Goal: Task Accomplishment & Management: Manage account settings

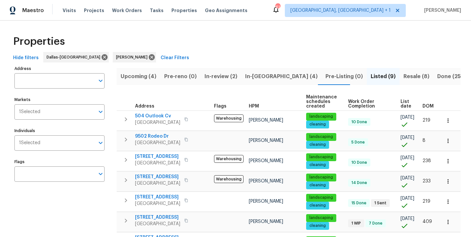
click at [403, 78] on span "Resale (8)" at bounding box center [416, 76] width 26 height 9
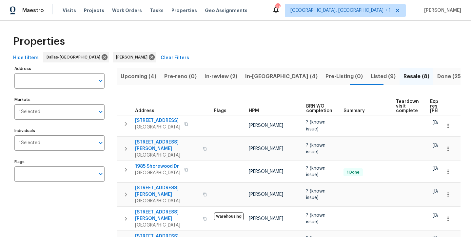
click at [370, 76] on span "Listed (9)" at bounding box center [382, 76] width 25 height 9
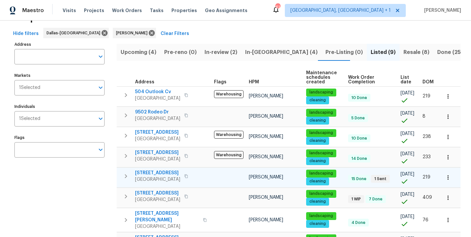
scroll to position [24, 0]
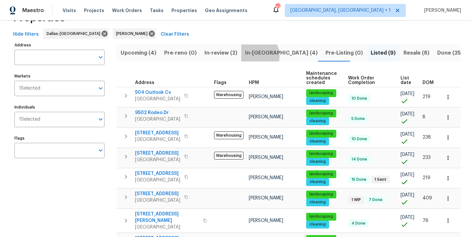
click at [251, 56] on span "In-reno (4)" at bounding box center [281, 52] width 72 height 9
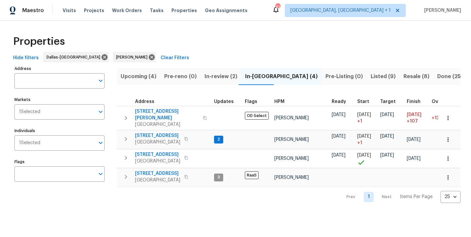
click at [223, 75] on span "In-review (2)" at bounding box center [220, 76] width 33 height 9
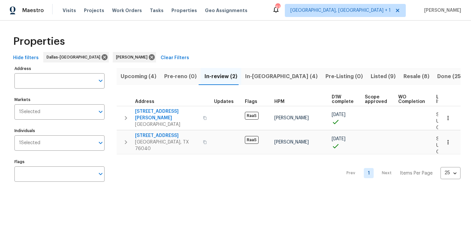
click at [139, 80] on span "Upcoming (4)" at bounding box center [139, 76] width 36 height 9
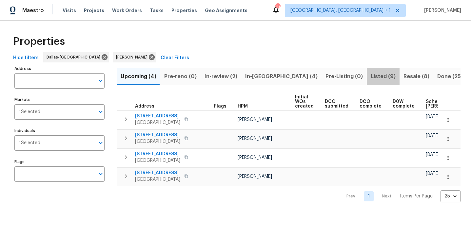
click at [370, 78] on span "Listed (9)" at bounding box center [382, 76] width 25 height 9
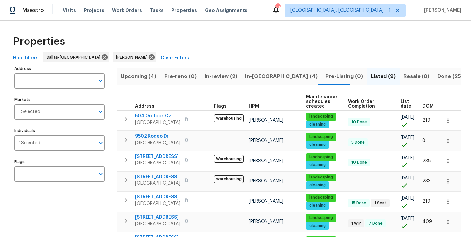
click at [403, 80] on span "Resale (8)" at bounding box center [416, 76] width 26 height 9
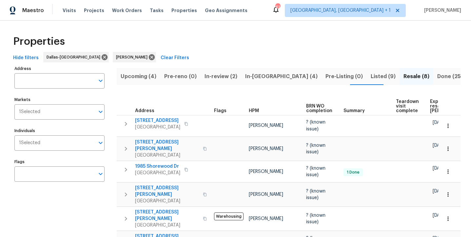
click at [253, 73] on span "In-reno (4)" at bounding box center [281, 76] width 72 height 9
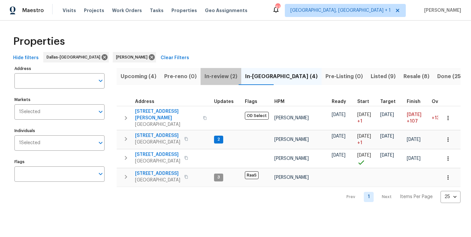
click at [215, 73] on span "In-review (2)" at bounding box center [220, 76] width 33 height 9
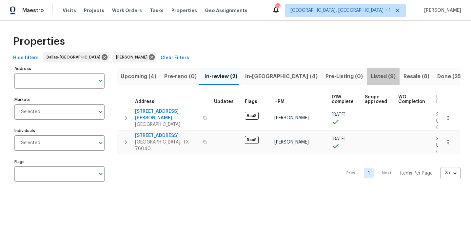
click at [370, 77] on span "Listed (9)" at bounding box center [382, 76] width 25 height 9
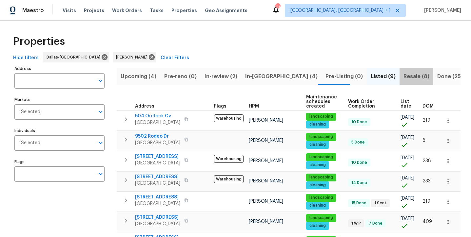
click at [403, 77] on span "Resale (8)" at bounding box center [416, 76] width 26 height 9
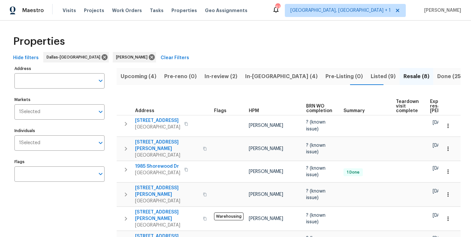
click at [258, 81] on button "In-reno (4)" at bounding box center [281, 76] width 80 height 17
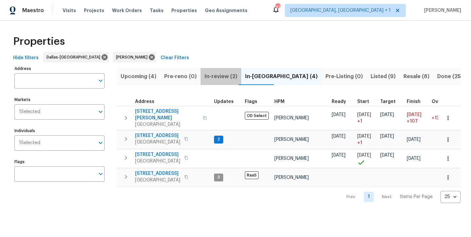
click at [223, 78] on span "In-review (2)" at bounding box center [220, 76] width 33 height 9
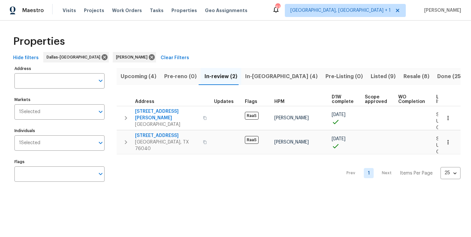
click at [136, 79] on span "Upcoming (4)" at bounding box center [139, 76] width 36 height 9
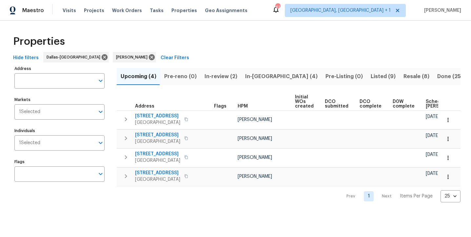
click at [370, 77] on span "Listed (9)" at bounding box center [382, 76] width 25 height 9
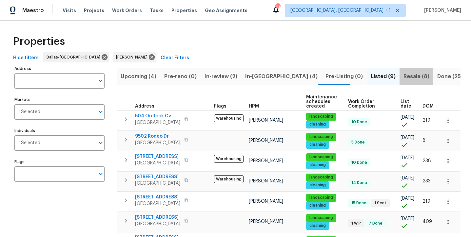
click at [403, 76] on span "Resale (8)" at bounding box center [416, 76] width 26 height 9
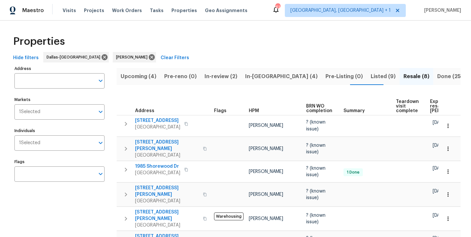
click at [256, 79] on span "In-reno (4)" at bounding box center [281, 76] width 72 height 9
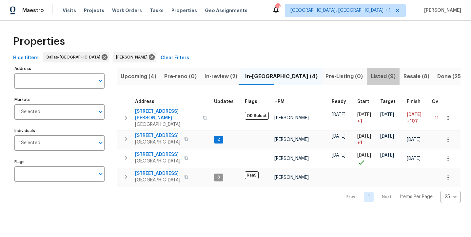
click at [370, 80] on span "Listed (9)" at bounding box center [382, 76] width 25 height 9
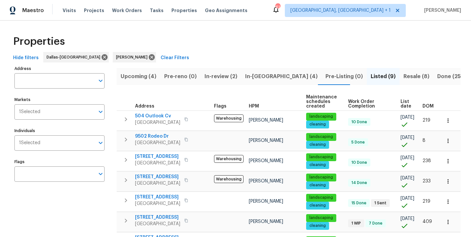
click at [403, 77] on span "Resale (8)" at bounding box center [416, 76] width 26 height 9
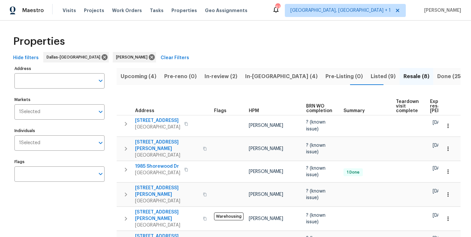
click at [370, 81] on span "Listed (9)" at bounding box center [382, 76] width 25 height 9
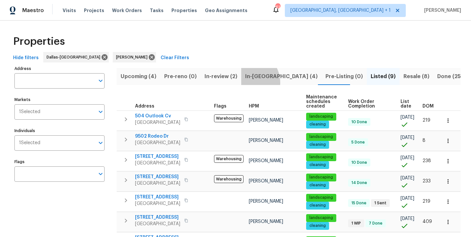
click at [244, 83] on button "In-reno (4)" at bounding box center [281, 76] width 80 height 17
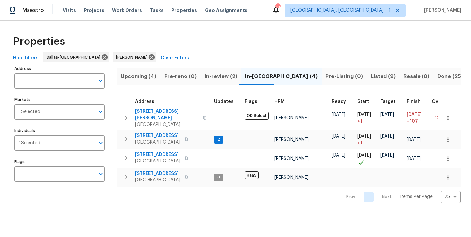
click at [213, 81] on button "In-review (2)" at bounding box center [220, 76] width 41 height 17
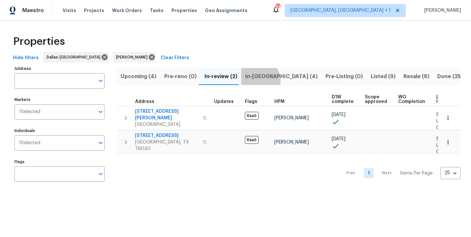
click at [254, 81] on span "In-reno (4)" at bounding box center [281, 76] width 72 height 9
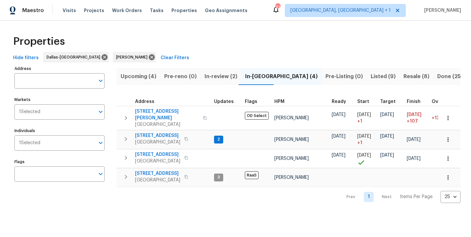
click at [370, 76] on span "Listed (9)" at bounding box center [382, 76] width 25 height 9
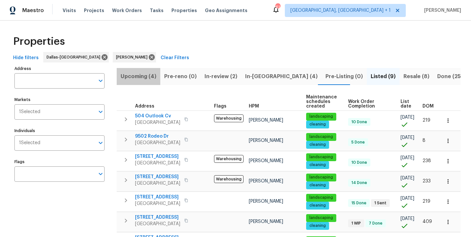
click at [140, 79] on span "Upcoming (4)" at bounding box center [139, 76] width 36 height 9
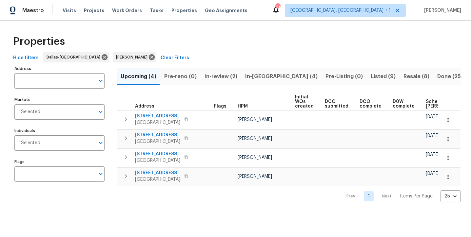
click at [218, 75] on span "In-review (2)" at bounding box center [220, 76] width 33 height 9
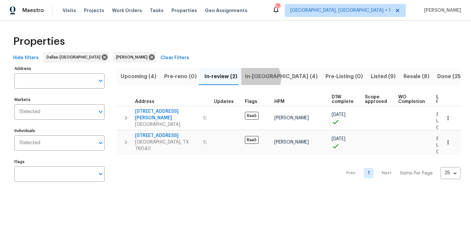
click at [257, 78] on span "In-[GEOGRAPHIC_DATA] (4)" at bounding box center [281, 76] width 72 height 9
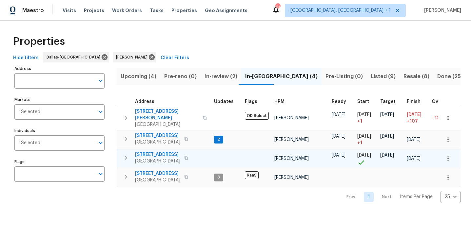
click at [152, 152] on span "[STREET_ADDRESS]" at bounding box center [157, 155] width 45 height 7
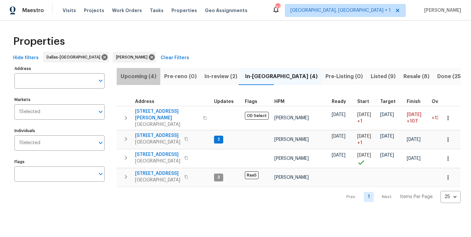
click at [137, 77] on span "Upcoming (4)" at bounding box center [139, 76] width 36 height 9
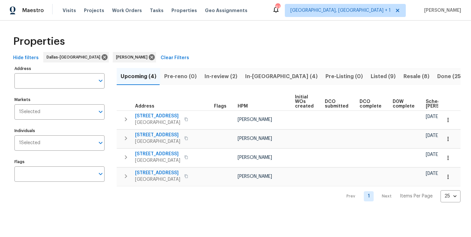
click at [370, 75] on span "Listed (9)" at bounding box center [382, 76] width 25 height 9
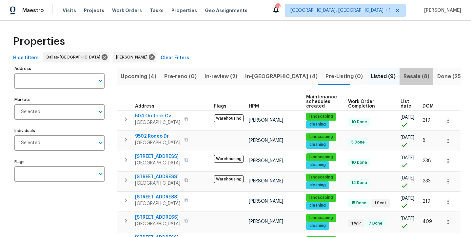
click at [403, 77] on span "Resale (8)" at bounding box center [416, 76] width 26 height 9
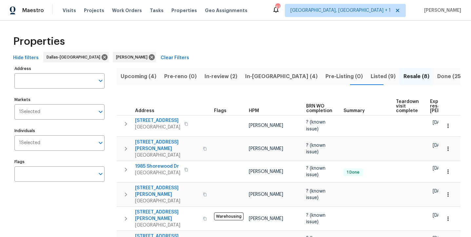
click at [370, 80] on span "Listed (9)" at bounding box center [382, 76] width 25 height 9
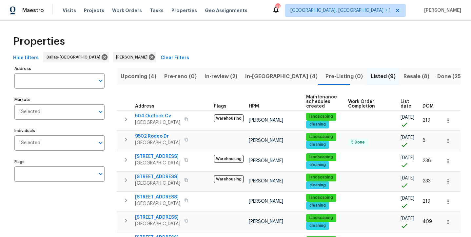
click at [246, 79] on span "In-[GEOGRAPHIC_DATA] (4)" at bounding box center [281, 76] width 72 height 9
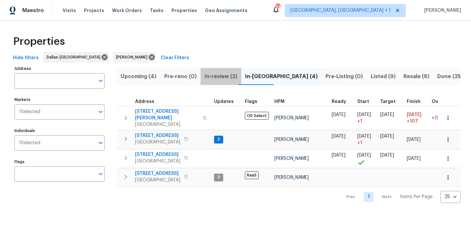
click at [219, 79] on span "In-review (2)" at bounding box center [220, 76] width 33 height 9
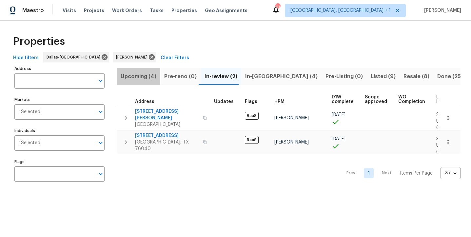
click at [146, 77] on span "Upcoming (4)" at bounding box center [139, 76] width 36 height 9
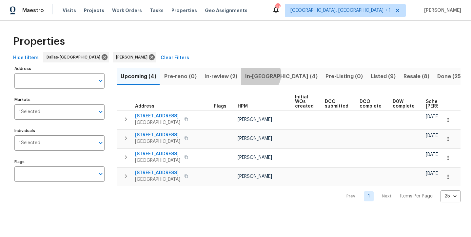
click at [257, 74] on span "In-[GEOGRAPHIC_DATA] (4)" at bounding box center [281, 76] width 72 height 9
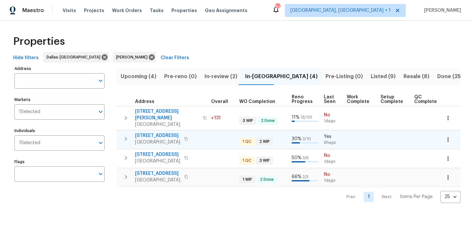
scroll to position [0, 220]
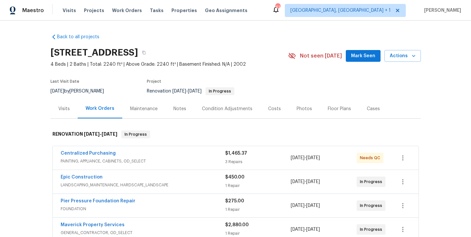
click at [354, 61] on button "Mark Seen" at bounding box center [363, 56] width 35 height 12
click at [175, 109] on div "Notes" at bounding box center [179, 109] width 13 height 7
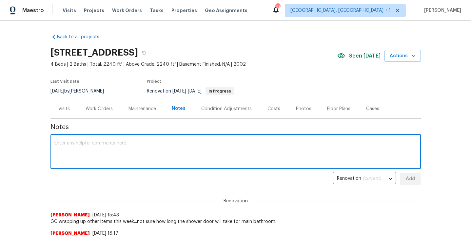
click at [163, 146] on textarea at bounding box center [235, 152] width 362 height 23
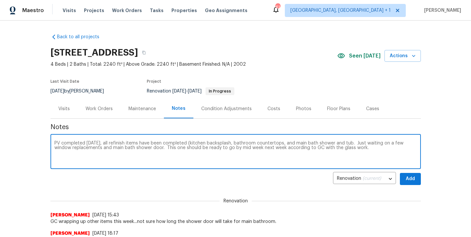
type textarea "PV completed today, all refinish items have been completed (kitchen backsplash,…"
click at [401, 177] on button "Add" at bounding box center [410, 179] width 21 height 12
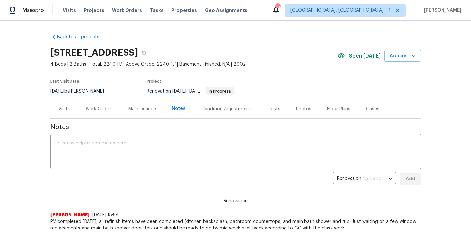
click at [99, 112] on div "Work Orders" at bounding box center [99, 108] width 43 height 19
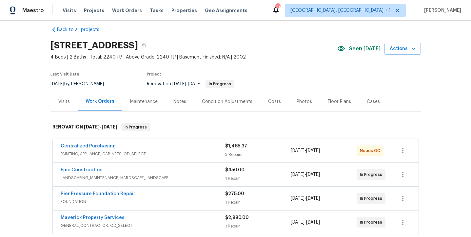
scroll to position [8, 0]
click at [92, 174] on div "Epic Construction" at bounding box center [143, 171] width 164 height 8
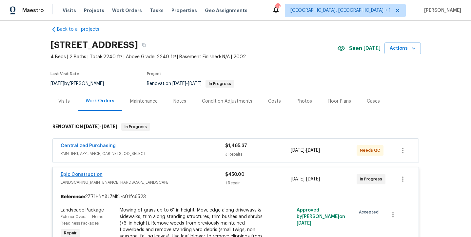
click at [87, 174] on link "Epic Construction" at bounding box center [82, 175] width 42 height 5
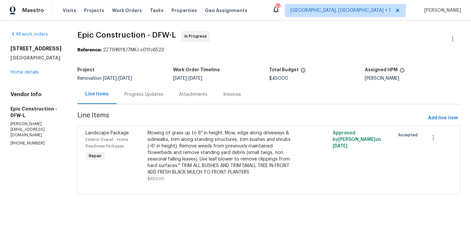
click at [139, 96] on div "Progress Updates" at bounding box center [143, 94] width 39 height 7
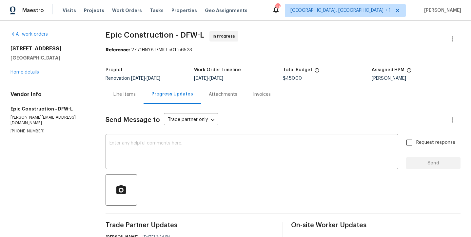
click at [23, 72] on link "Home details" at bounding box center [24, 72] width 28 height 5
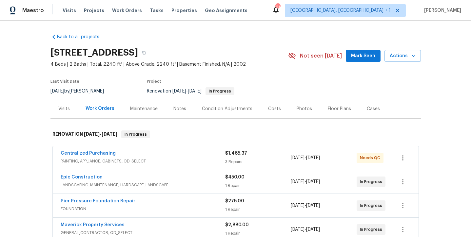
click at [191, 105] on div "Notes" at bounding box center [179, 108] width 28 height 19
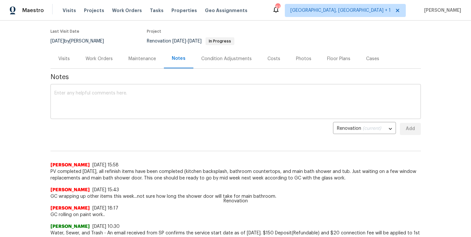
scroll to position [50, 0]
click at [96, 62] on div "Work Orders" at bounding box center [98, 59] width 27 height 7
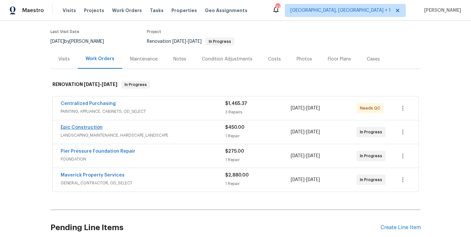
click at [86, 130] on link "Epic Construction" at bounding box center [82, 127] width 42 height 5
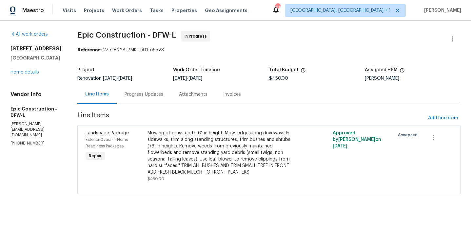
click at [125, 93] on div "Progress Updates" at bounding box center [143, 94] width 39 height 7
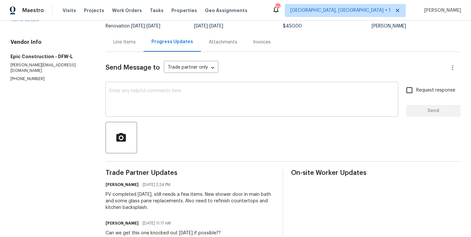
scroll to position [51, 0]
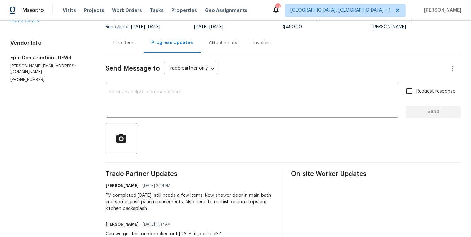
click at [147, 210] on div "PV completed today, still needs a few items. New shower door in main bath and s…" at bounding box center [189, 203] width 169 height 20
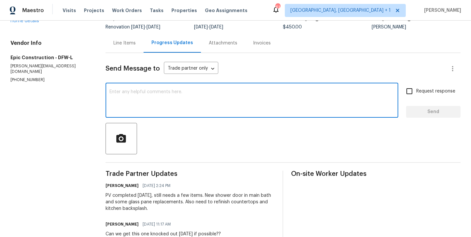
click at [149, 108] on textarea at bounding box center [251, 101] width 285 height 23
click at [140, 99] on textarea at bounding box center [251, 101] width 285 height 23
type textarea "I"
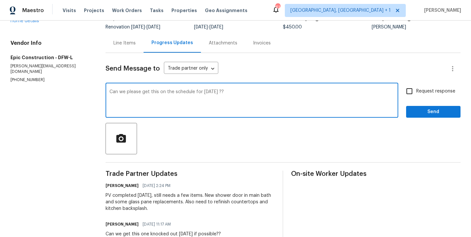
type textarea "Can we please get this on the schedule for Monday ??"
click at [442, 95] on span "Request response" at bounding box center [435, 91] width 39 height 7
click at [416, 95] on input "Request response" at bounding box center [409, 92] width 14 height 14
checkbox input "true"
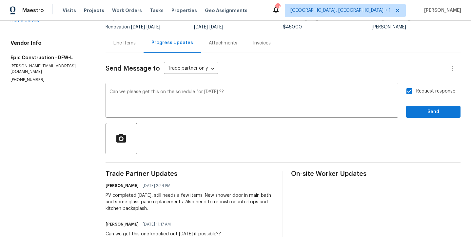
click at [435, 129] on div at bounding box center [282, 138] width 355 height 31
click at [429, 110] on span "Send" at bounding box center [433, 112] width 44 height 8
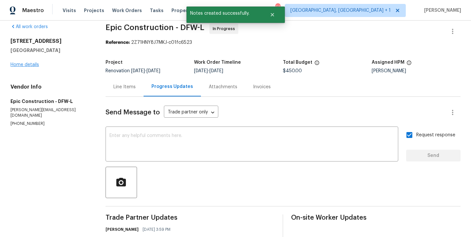
click at [20, 66] on link "Home details" at bounding box center [24, 65] width 28 height 5
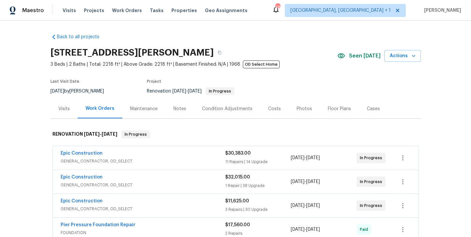
click at [122, 2] on div "Maestro Visits Projects Work Orders Tasks Properties Geo Assignments 48 [GEOGRA…" at bounding box center [235, 10] width 471 height 21
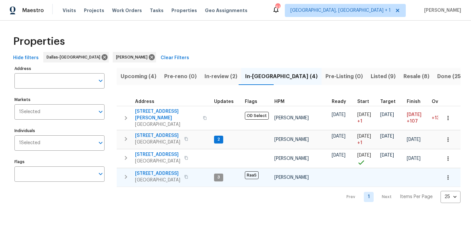
click at [149, 171] on span "[STREET_ADDRESS]" at bounding box center [157, 174] width 45 height 7
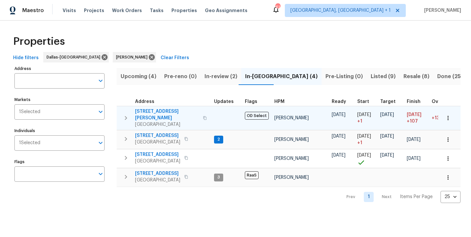
click at [155, 113] on span "2334 Hill N Dale Dr" at bounding box center [167, 114] width 64 height 13
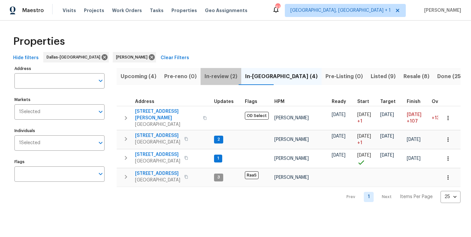
click at [212, 73] on span "In-review (2)" at bounding box center [220, 76] width 33 height 9
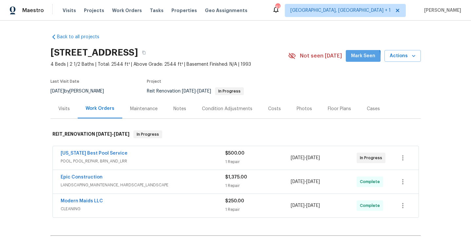
click at [353, 58] on span "Mark Seen" at bounding box center [363, 56] width 24 height 8
click at [182, 113] on div "Notes" at bounding box center [179, 108] width 28 height 19
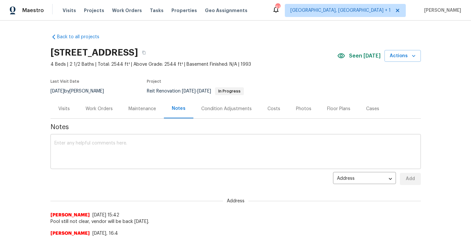
click at [172, 137] on div "x ​" at bounding box center [235, 152] width 370 height 33
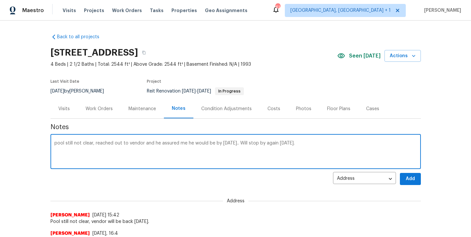
type textarea "pool still not clear, reached out to vendor and he assured me he would be by to…"
click at [418, 178] on button "Add" at bounding box center [410, 179] width 21 height 12
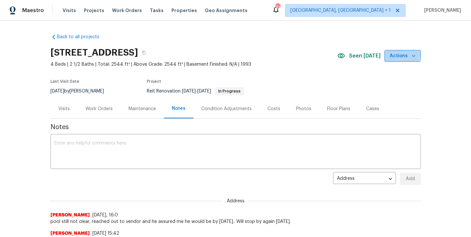
click at [397, 54] on span "Actions" at bounding box center [402, 56] width 26 height 8
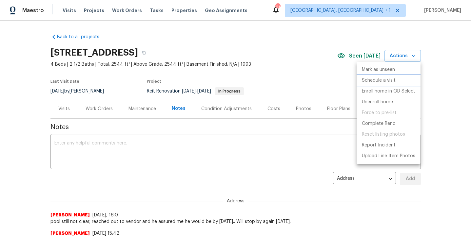
click at [378, 82] on p "Schedule a visit" at bounding box center [379, 80] width 34 height 7
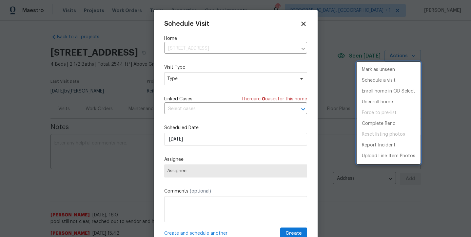
click at [214, 80] on div at bounding box center [235, 118] width 471 height 237
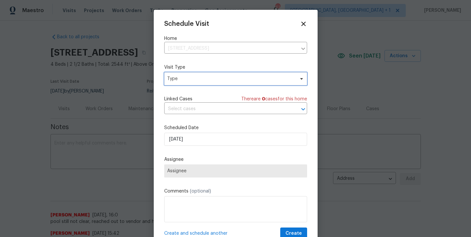
click at [214, 80] on span "Type" at bounding box center [230, 79] width 127 height 7
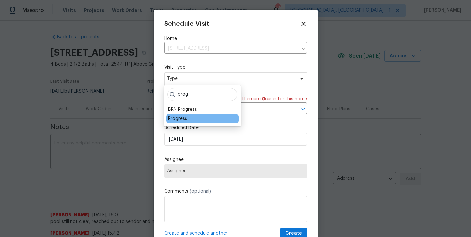
type input "prog"
click at [177, 117] on div "Progress" at bounding box center [177, 119] width 19 height 7
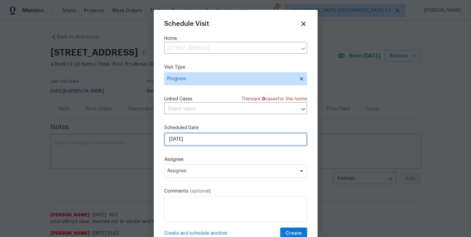
click at [191, 140] on input "[DATE]" at bounding box center [235, 139] width 143 height 13
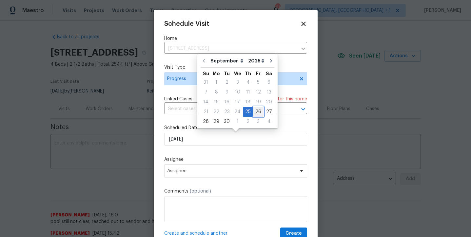
click at [255, 111] on div "26" at bounding box center [258, 111] width 10 height 9
type input "[DATE]"
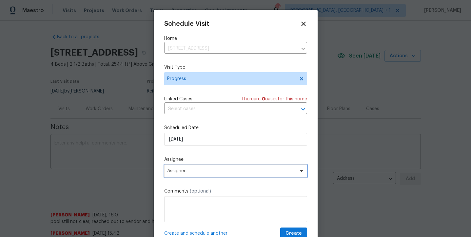
click at [210, 171] on span "Assignee" at bounding box center [231, 171] width 128 height 5
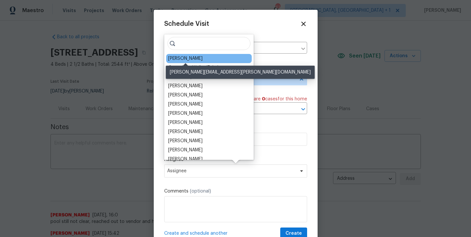
click at [188, 60] on div "[PERSON_NAME]" at bounding box center [185, 58] width 34 height 7
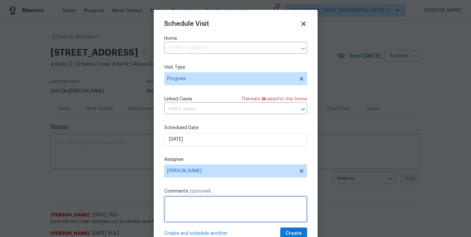
click at [197, 209] on textarea at bounding box center [235, 210] width 143 height 26
type textarea "check pool"
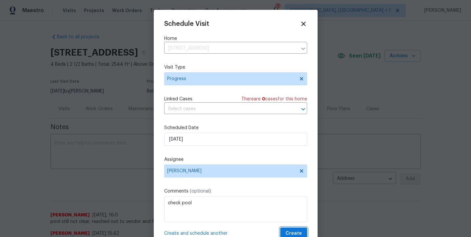
click at [291, 236] on span "Create" at bounding box center [293, 234] width 16 height 8
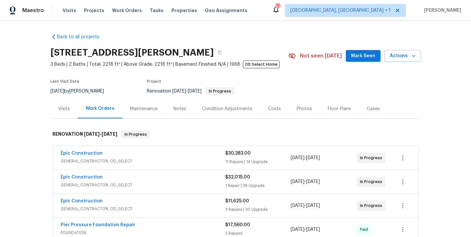
click at [357, 58] on span "Mark Seen" at bounding box center [363, 56] width 24 height 8
click at [179, 110] on div "Notes" at bounding box center [179, 109] width 13 height 7
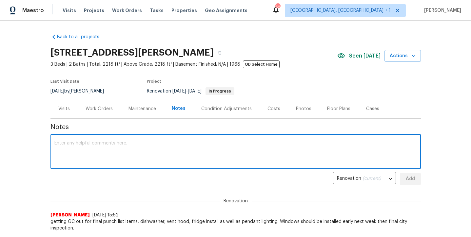
click at [159, 144] on textarea at bounding box center [235, 152] width 362 height 23
type textarea "GC will be back [DATE] for punch list items."
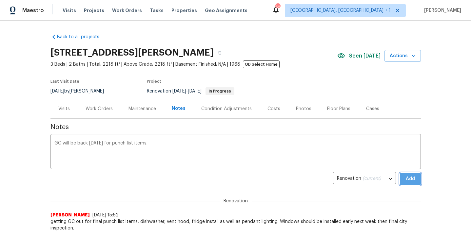
click at [401, 174] on button "Add" at bounding box center [410, 179] width 21 height 12
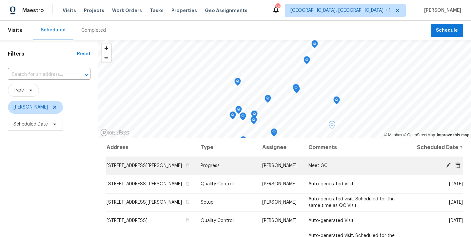
click at [447, 168] on icon at bounding box center [447, 165] width 5 height 5
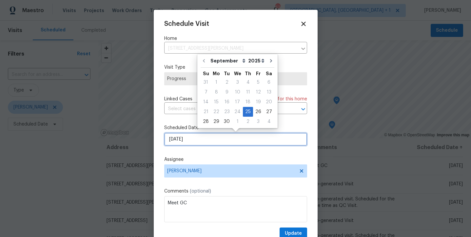
click at [244, 136] on input "9/25/2025" at bounding box center [235, 139] width 143 height 13
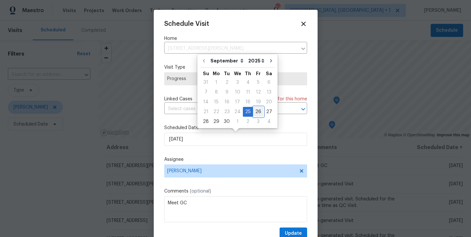
click at [254, 111] on div "26" at bounding box center [258, 111] width 10 height 9
type input "9/26/2025"
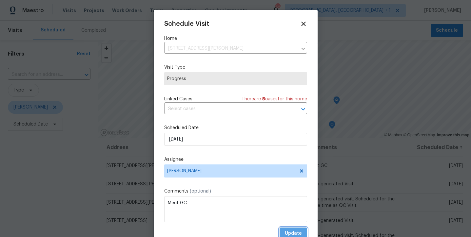
click at [293, 232] on span "Update" at bounding box center [293, 234] width 17 height 8
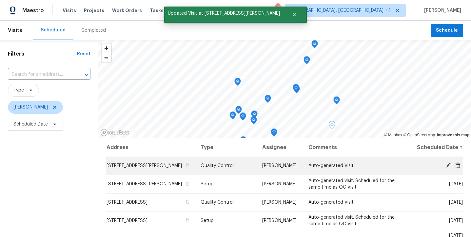
click at [447, 168] on icon at bounding box center [447, 165] width 5 height 5
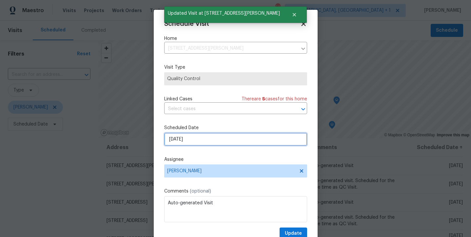
click at [249, 142] on input "9/26/2025" at bounding box center [235, 139] width 143 height 13
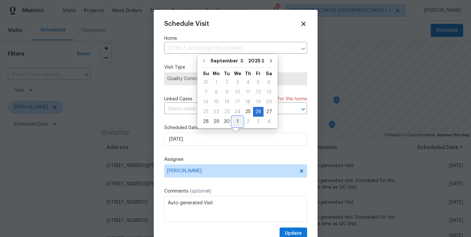
click at [235, 123] on div "1" at bounding box center [237, 121] width 11 height 9
type input "10/1/2025"
select select "9"
click at [291, 231] on span "Update" at bounding box center [293, 234] width 17 height 8
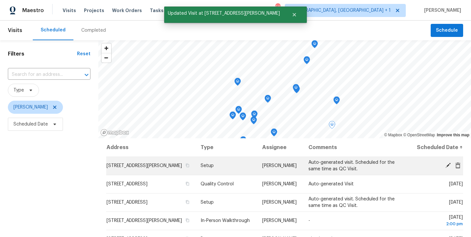
click at [447, 168] on icon at bounding box center [447, 165] width 5 height 5
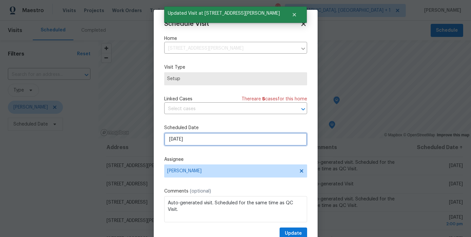
click at [201, 136] on input "9/26/2025" at bounding box center [235, 139] width 143 height 13
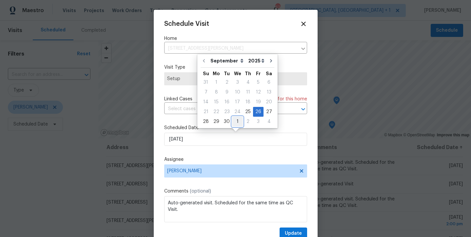
click at [233, 122] on div "1" at bounding box center [237, 121] width 11 height 9
type input "10/1/2025"
select select "9"
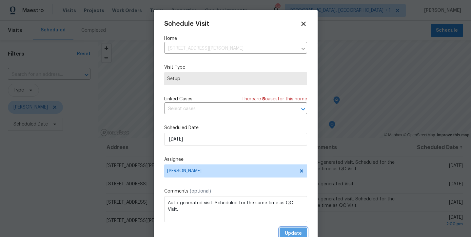
click at [302, 236] on button "Update" at bounding box center [293, 234] width 28 height 12
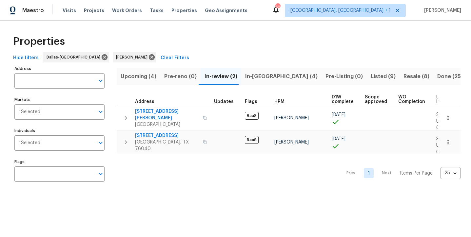
click at [252, 77] on span "In-[GEOGRAPHIC_DATA] (4)" at bounding box center [281, 76] width 72 height 9
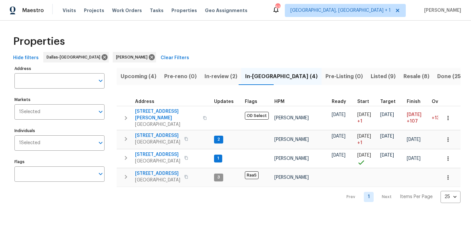
click at [370, 75] on span "Listed (9)" at bounding box center [382, 76] width 25 height 9
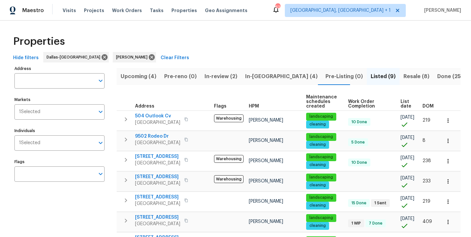
click at [403, 76] on span "Resale (8)" at bounding box center [416, 76] width 26 height 9
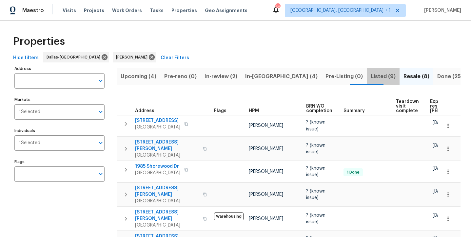
click at [370, 78] on span "Listed (9)" at bounding box center [382, 76] width 25 height 9
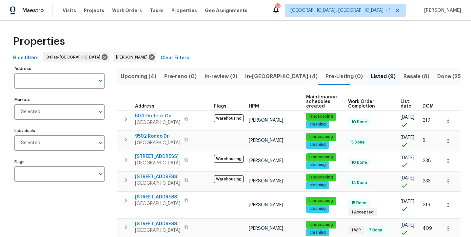
click at [248, 79] on span "In-reno (4)" at bounding box center [281, 76] width 72 height 9
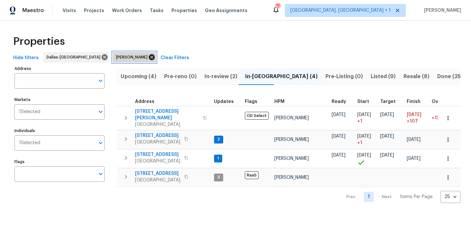
click at [148, 58] on icon at bounding box center [151, 57] width 7 height 7
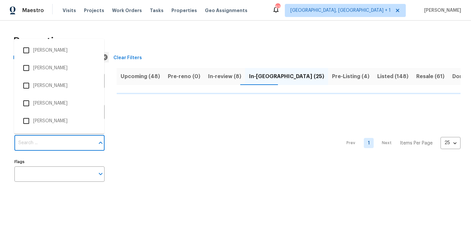
click at [45, 149] on input "Individuals" at bounding box center [54, 143] width 80 height 15
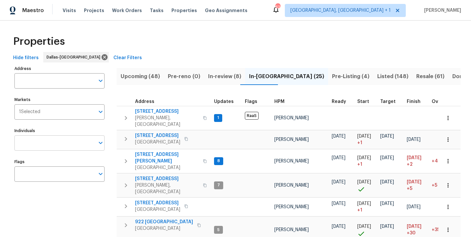
click at [47, 141] on input "Individuals" at bounding box center [54, 143] width 80 height 15
type input "spencer"
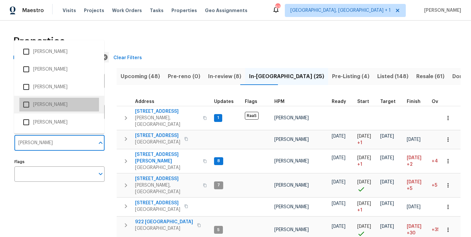
click at [50, 106] on li "Spencer Kleintop" at bounding box center [59, 105] width 80 height 14
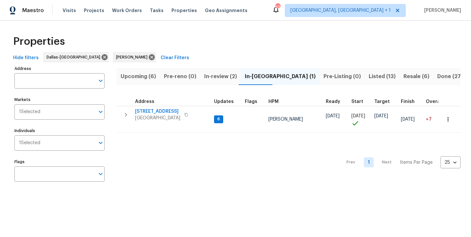
click at [368, 79] on span "Listed (13)" at bounding box center [381, 76] width 27 height 9
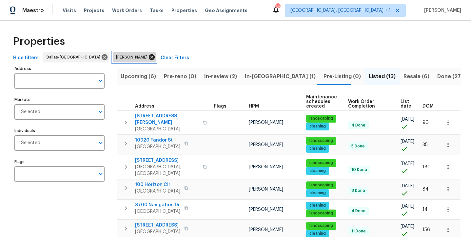
click at [149, 60] on icon at bounding box center [152, 57] width 6 height 6
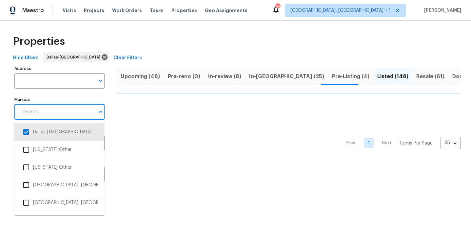
click at [54, 114] on input "Markets" at bounding box center [57, 111] width 76 height 15
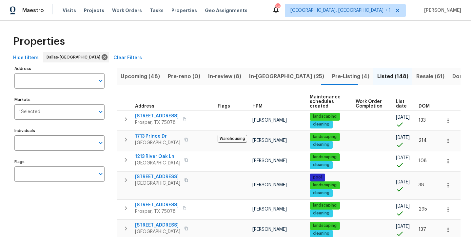
click at [61, 145] on input "Individuals" at bounding box center [54, 143] width 80 height 15
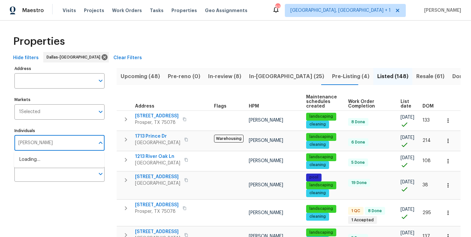
type input "spencer"
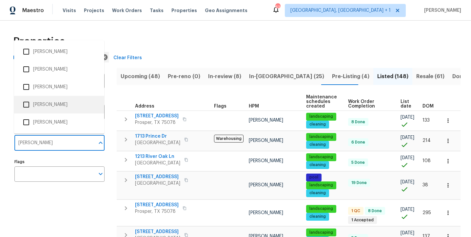
click at [48, 106] on li "Spencer Kleintop" at bounding box center [59, 105] width 80 height 14
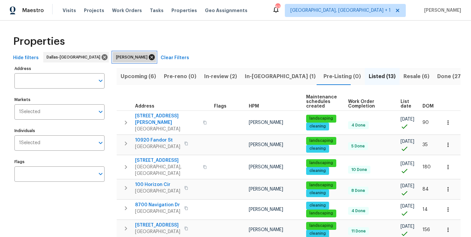
click at [148, 61] on icon at bounding box center [151, 57] width 7 height 7
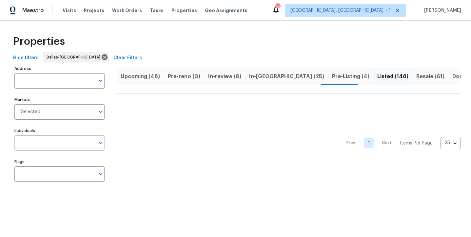
click at [58, 143] on input "Individuals" at bounding box center [54, 143] width 80 height 15
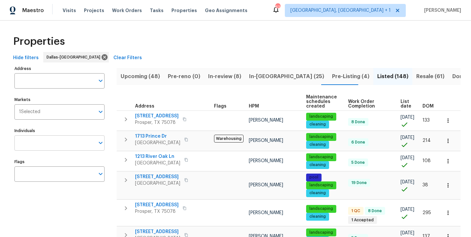
click at [57, 143] on input "Individuals" at bounding box center [54, 143] width 80 height 15
type input "jason fletcher"
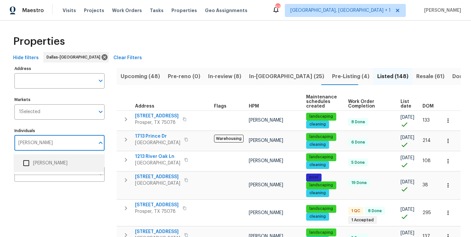
click at [44, 161] on li "Jason Fletcher" at bounding box center [59, 164] width 80 height 14
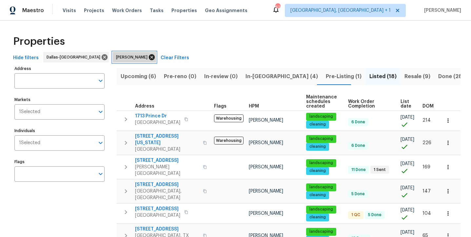
click at [148, 60] on icon at bounding box center [151, 57] width 7 height 7
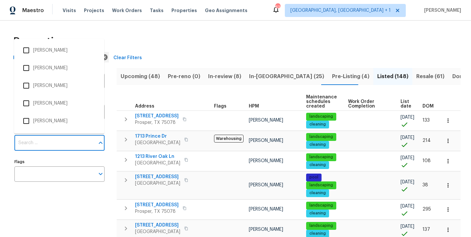
click at [55, 137] on input "Individuals" at bounding box center [54, 143] width 80 height 15
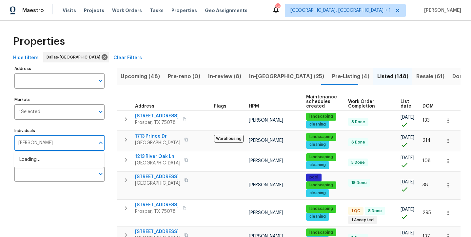
type input "todd"
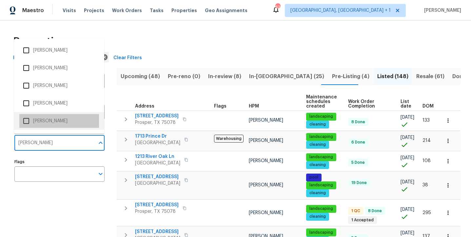
click at [42, 127] on li "Todd Jorgenson" at bounding box center [59, 121] width 80 height 14
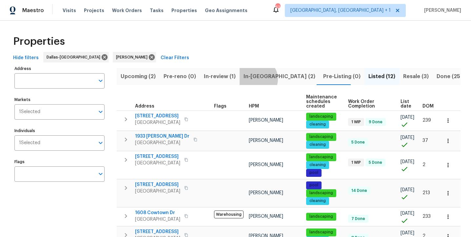
click at [254, 79] on span "In-reno (2)" at bounding box center [279, 76] width 72 height 9
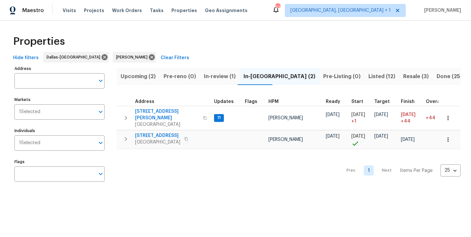
click at [211, 79] on span "In-review (1)" at bounding box center [220, 76] width 32 height 9
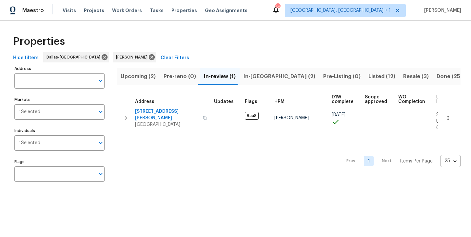
click at [368, 74] on span "Listed (12)" at bounding box center [381, 76] width 27 height 9
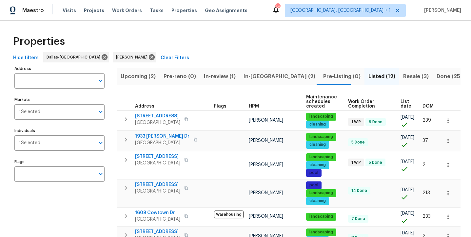
click at [403, 77] on span "Resale (3)" at bounding box center [416, 76] width 26 height 9
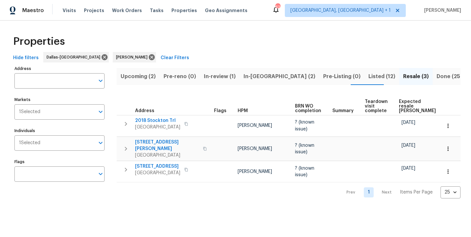
click at [368, 75] on span "Listed (12)" at bounding box center [381, 76] width 27 height 9
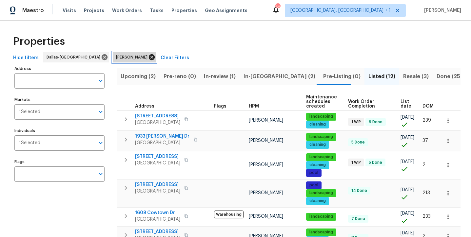
click at [149, 59] on icon at bounding box center [152, 57] width 6 height 6
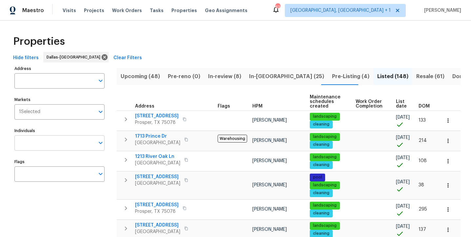
click at [43, 145] on input "text" at bounding box center [54, 143] width 80 height 15
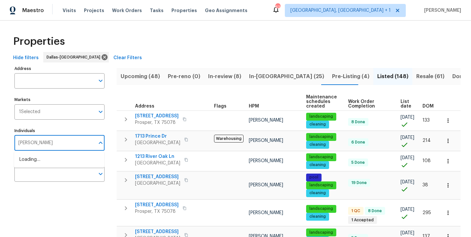
type input "andrew kempka"
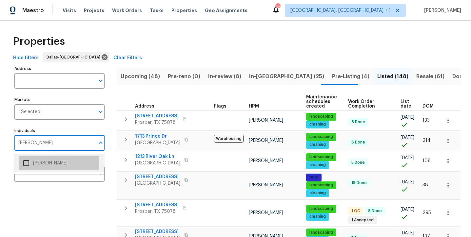
click at [34, 160] on li "[PERSON_NAME]" at bounding box center [59, 164] width 80 height 14
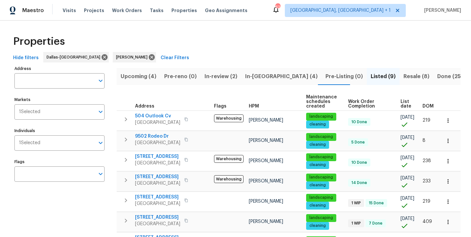
click at [219, 77] on span "In-review (2)" at bounding box center [220, 76] width 33 height 9
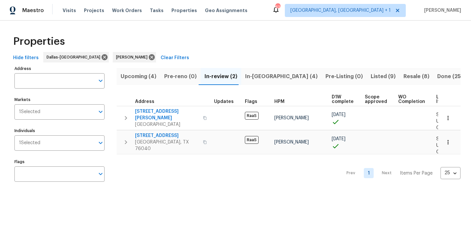
click at [256, 78] on span "In-reno (4)" at bounding box center [281, 76] width 72 height 9
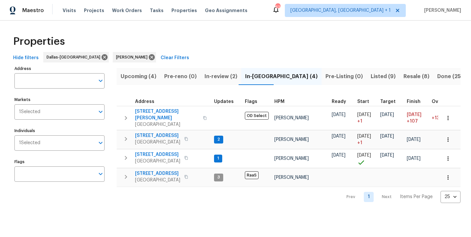
click at [370, 79] on span "Listed (9)" at bounding box center [382, 76] width 25 height 9
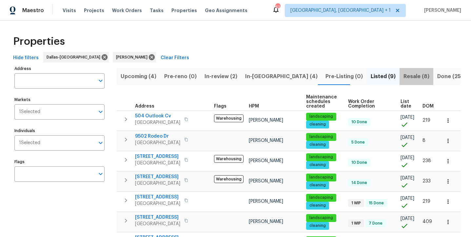
click at [403, 74] on span "Resale (8)" at bounding box center [416, 76] width 26 height 9
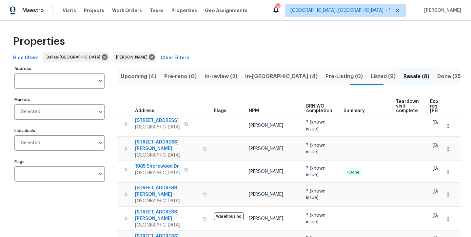
click at [144, 80] on span "Upcoming (4)" at bounding box center [139, 76] width 36 height 9
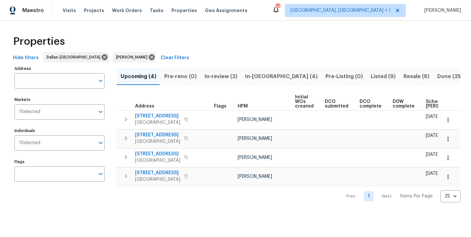
click at [230, 77] on span "In-review (2)" at bounding box center [220, 76] width 33 height 9
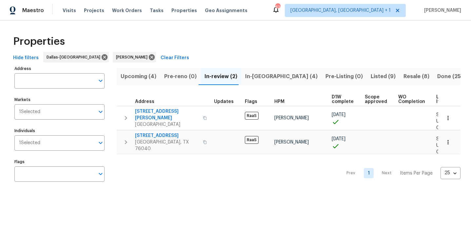
click at [260, 76] on span "In-reno (4)" at bounding box center [281, 76] width 72 height 9
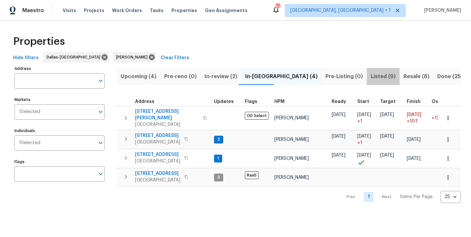
click at [370, 77] on span "Listed (9)" at bounding box center [382, 76] width 25 height 9
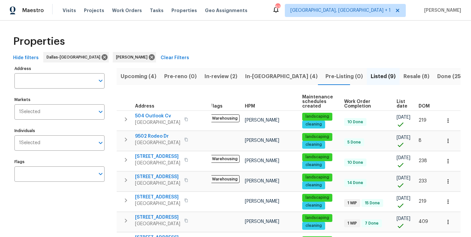
click at [164, 0] on div "Maestro Visits Projects Work Orders Tasks Properties Geo Assignments 62 Albuque…" at bounding box center [235, 10] width 471 height 21
click at [260, 76] on span "In-reno (4)" at bounding box center [281, 76] width 72 height 9
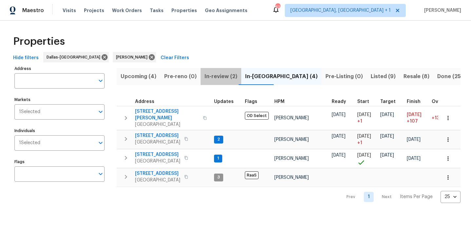
click at [213, 76] on span "In-review (2)" at bounding box center [220, 76] width 33 height 9
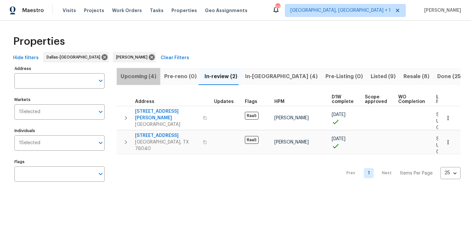
click at [135, 80] on span "Upcoming (4)" at bounding box center [139, 76] width 36 height 9
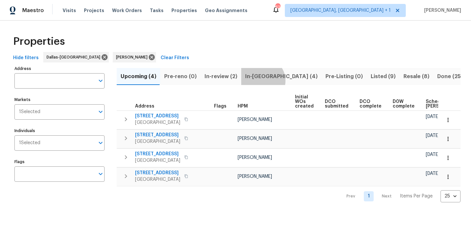
click at [258, 81] on span "In-[GEOGRAPHIC_DATA] (4)" at bounding box center [281, 76] width 72 height 9
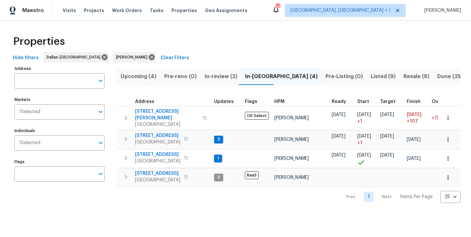
click at [370, 78] on span "Listed (9)" at bounding box center [382, 76] width 25 height 9
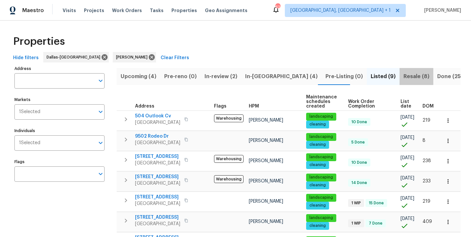
click at [403, 80] on span "Resale (8)" at bounding box center [416, 76] width 26 height 9
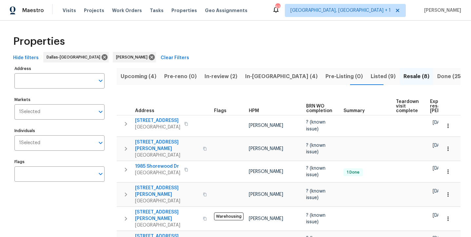
click at [258, 81] on button "In-reno (4)" at bounding box center [281, 76] width 80 height 17
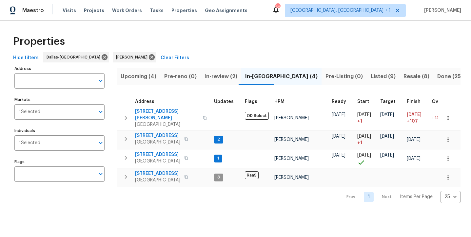
click at [228, 78] on span "In-review (2)" at bounding box center [220, 76] width 33 height 9
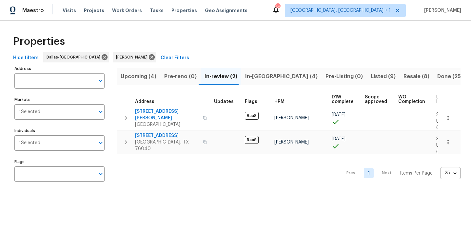
click at [141, 76] on span "Upcoming (4)" at bounding box center [139, 76] width 36 height 9
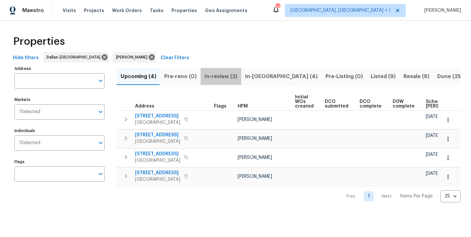
click at [215, 74] on span "In-review (2)" at bounding box center [220, 76] width 33 height 9
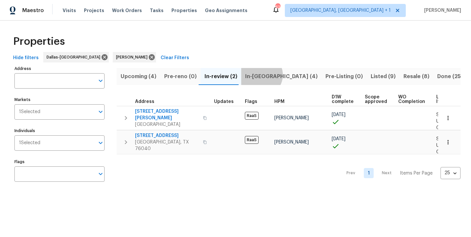
click at [258, 75] on span "In-reno (4)" at bounding box center [281, 76] width 72 height 9
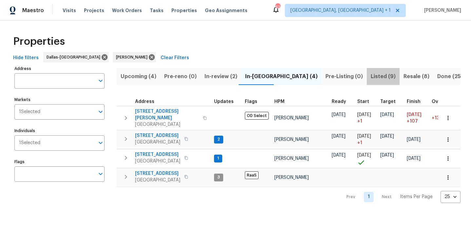
click at [370, 77] on span "Listed (9)" at bounding box center [382, 76] width 25 height 9
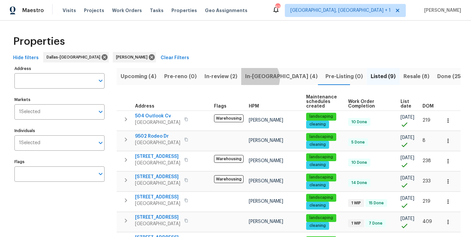
click at [256, 78] on span "In-[GEOGRAPHIC_DATA] (4)" at bounding box center [281, 76] width 72 height 9
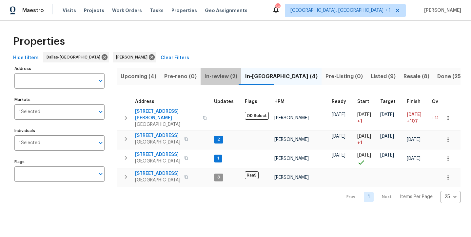
click at [214, 79] on span "In-review (2)" at bounding box center [220, 76] width 33 height 9
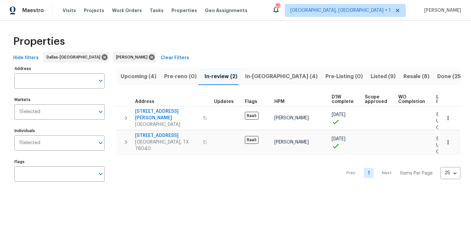
click at [139, 79] on span "Upcoming (4)" at bounding box center [139, 76] width 36 height 9
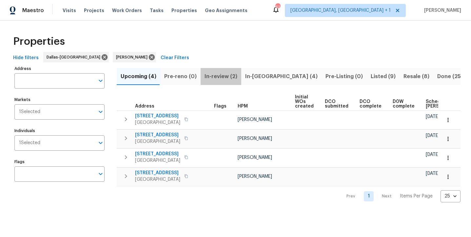
click at [222, 75] on span "In-review (2)" at bounding box center [220, 76] width 33 height 9
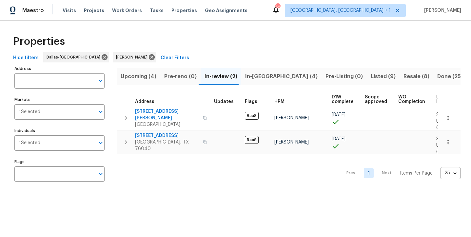
click at [261, 78] on span "In-[GEOGRAPHIC_DATA] (4)" at bounding box center [281, 76] width 72 height 9
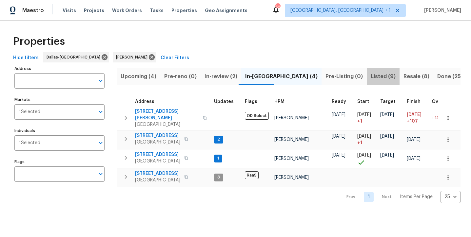
click at [370, 75] on span "Listed (9)" at bounding box center [382, 76] width 25 height 9
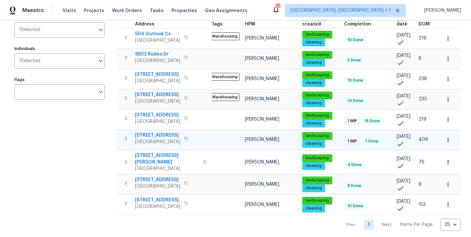
scroll to position [75, 0]
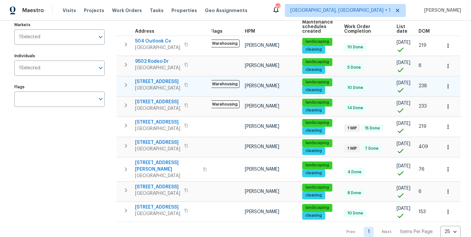
click at [150, 84] on span "[STREET_ADDRESS]" at bounding box center [157, 82] width 45 height 7
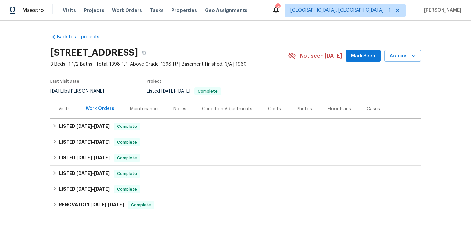
click at [179, 110] on div "Notes" at bounding box center [179, 109] width 13 height 7
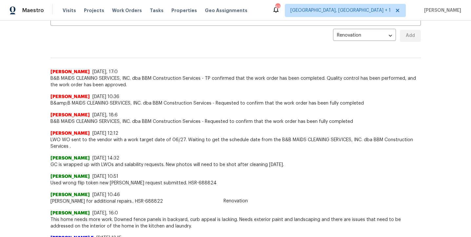
scroll to position [143, 0]
